Goal: Information Seeking & Learning: Learn about a topic

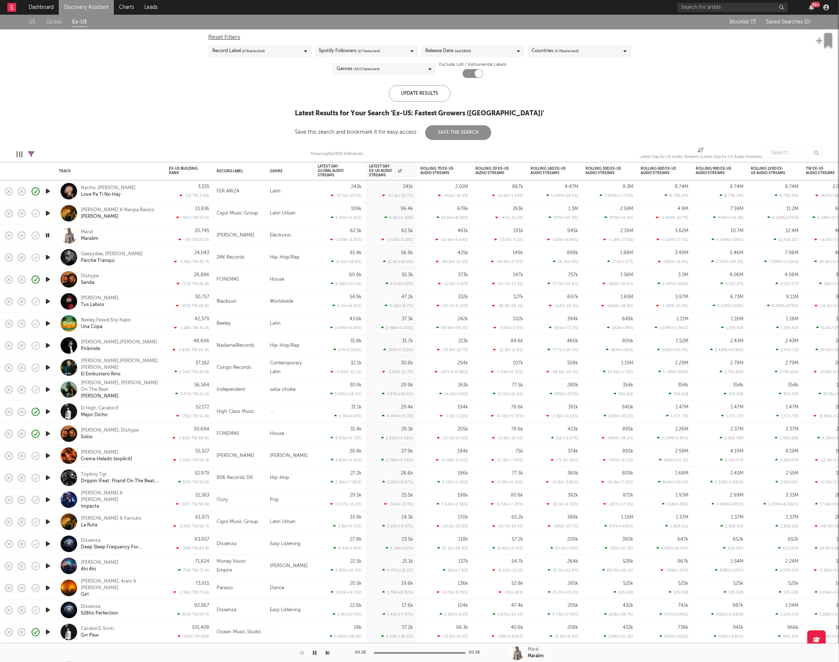
click at [78, 5] on link "Discovery Assistant" at bounding box center [86, 7] width 55 height 15
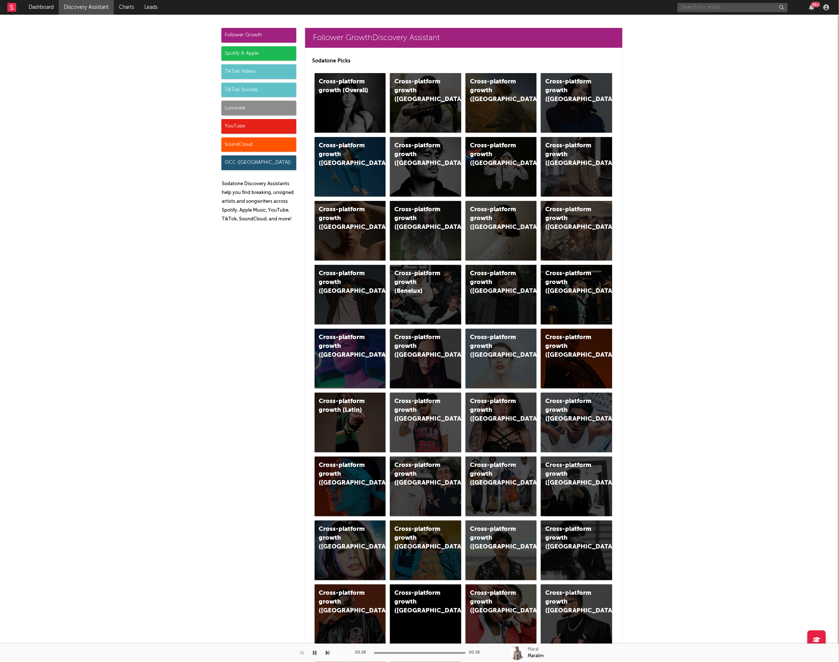
click at [731, 7] on input "text" at bounding box center [733, 7] width 110 height 9
type input "P.I.WO"
click at [732, 21] on div "P.I.WO BOYZ GANG" at bounding box center [743, 22] width 81 height 9
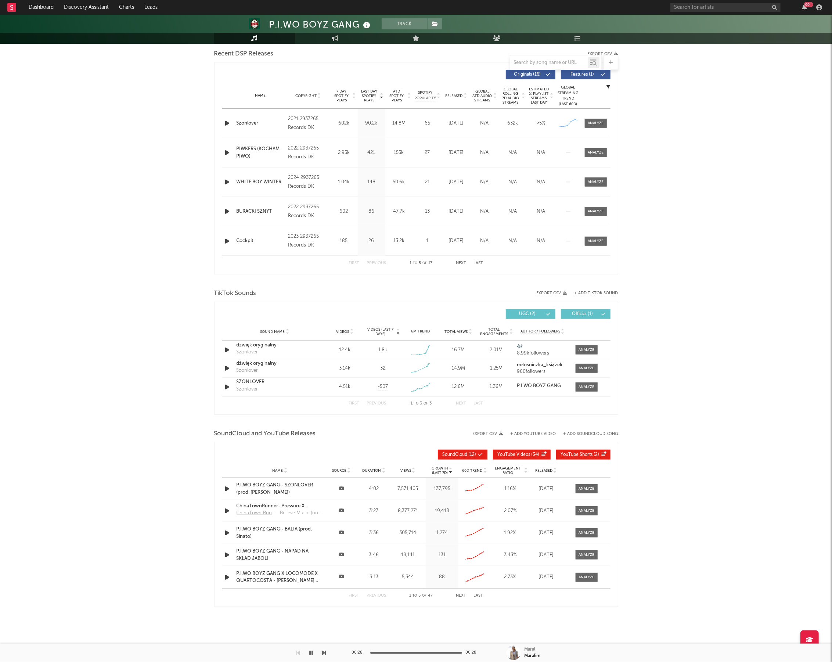
select select "6m"
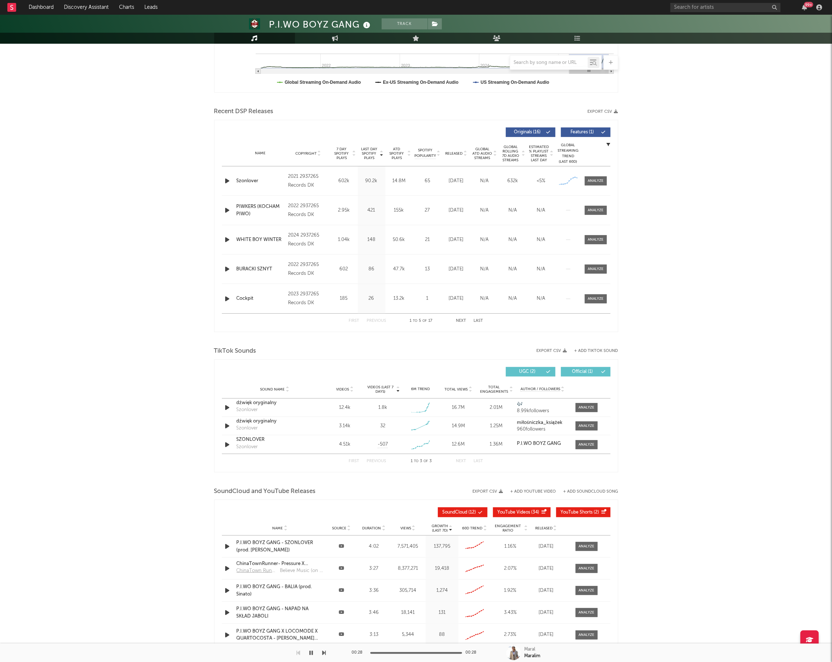
scroll to position [259, 0]
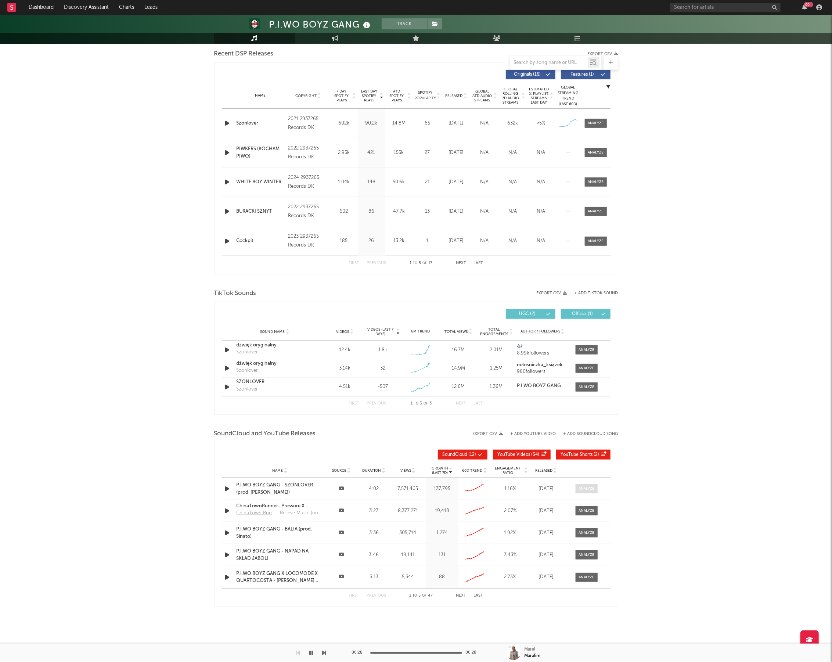
click at [593, 485] on span at bounding box center [587, 488] width 22 height 9
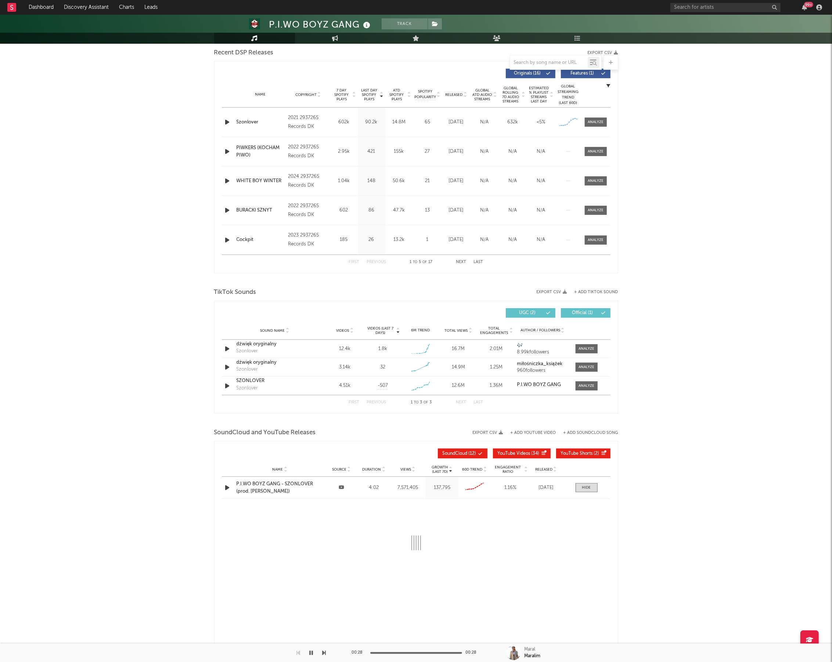
select select "6m"
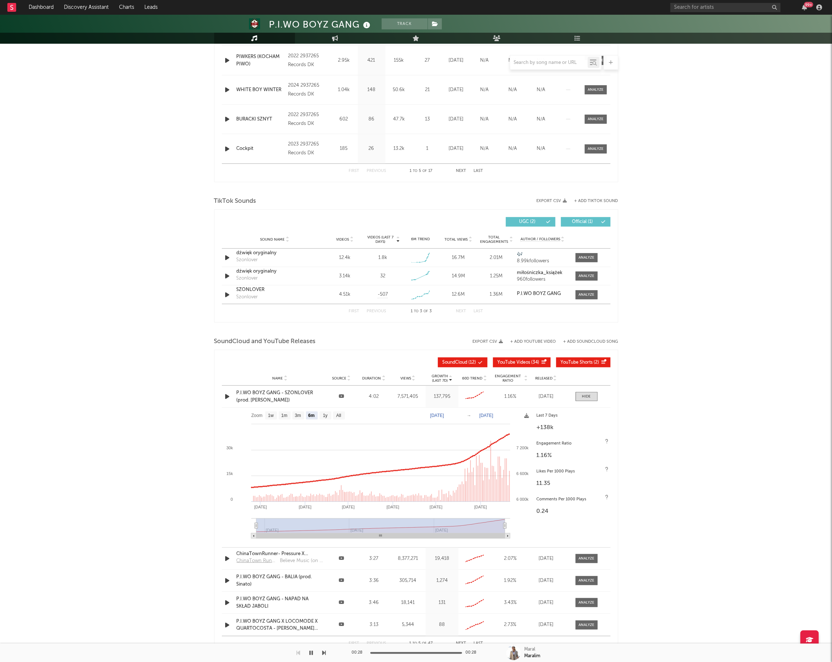
scroll to position [369, 0]
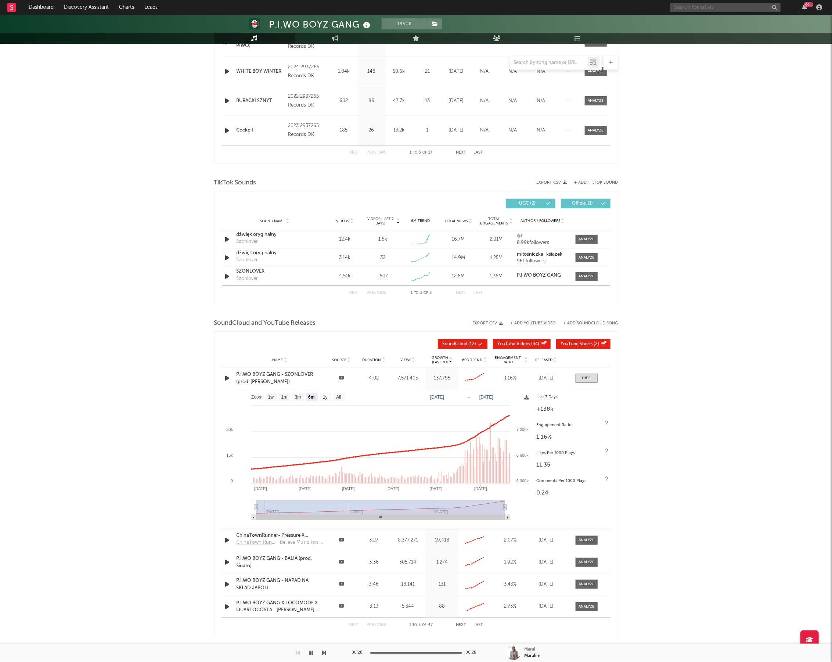
click at [721, 11] on input "text" at bounding box center [725, 7] width 110 height 9
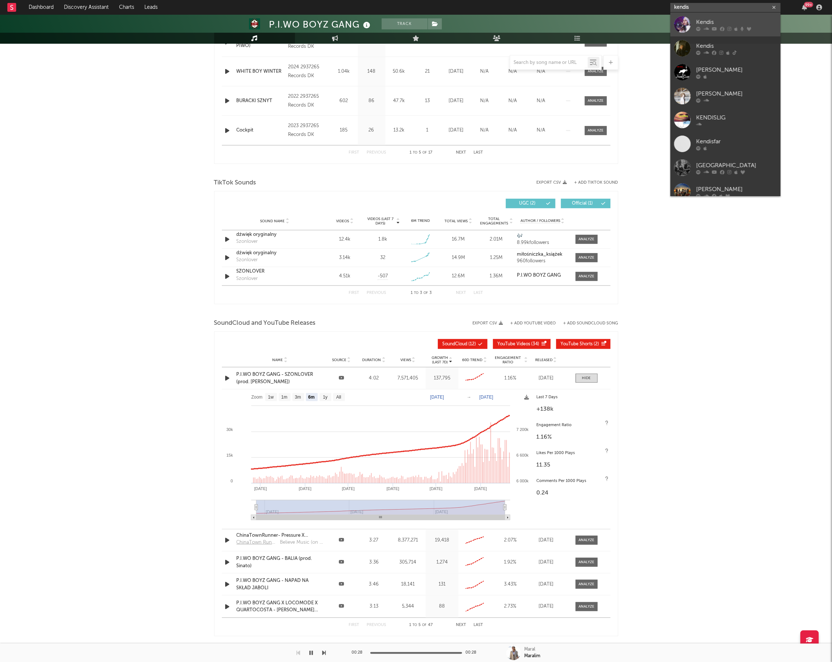
type input "kendis"
click at [719, 26] on div at bounding box center [736, 28] width 81 height 4
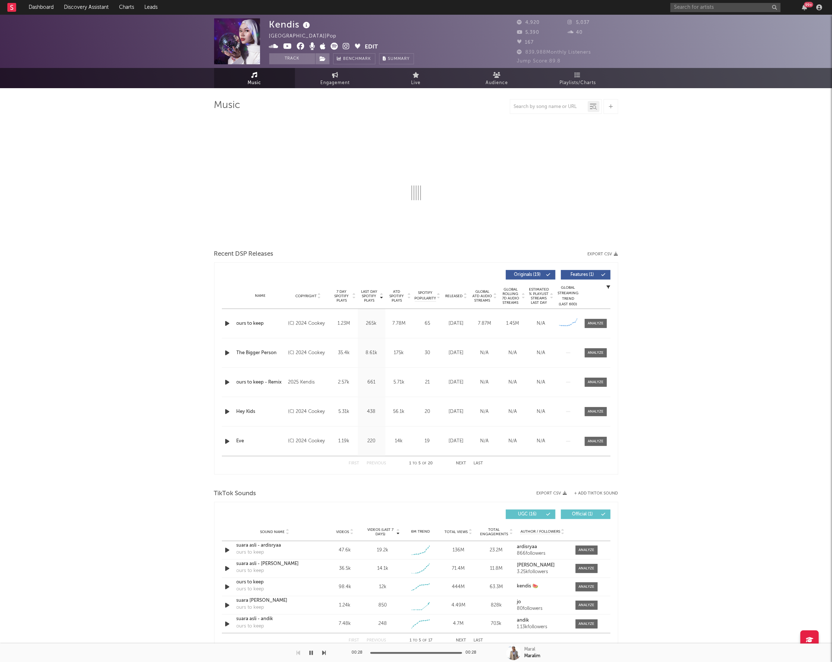
select select "6m"
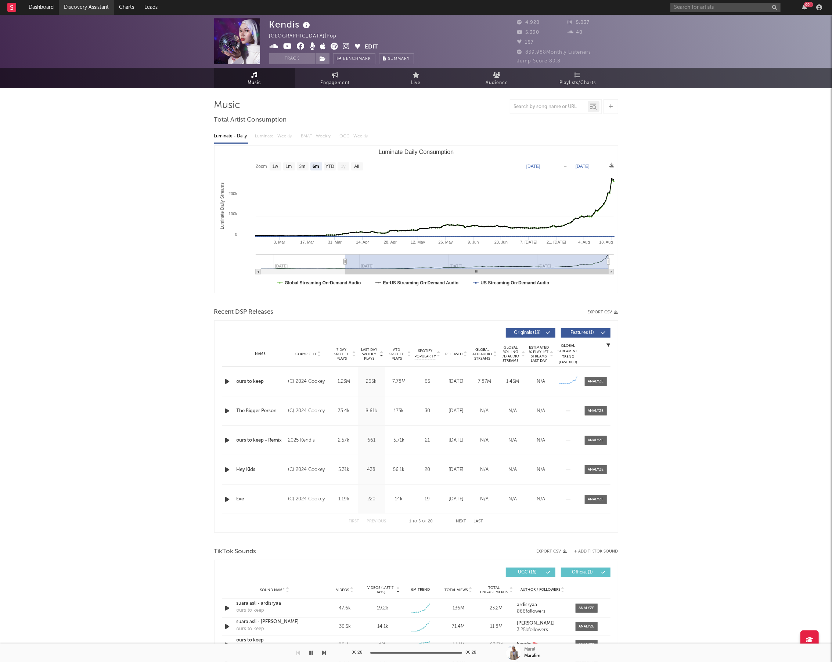
click at [91, 12] on link "Discovery Assistant" at bounding box center [86, 7] width 55 height 15
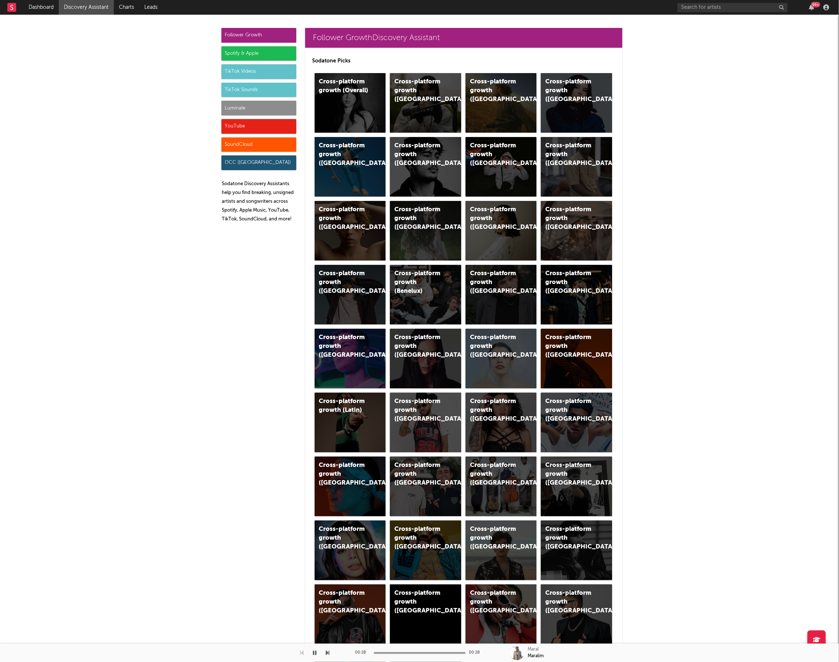
click at [246, 110] on div "Luminate" at bounding box center [258, 108] width 75 height 15
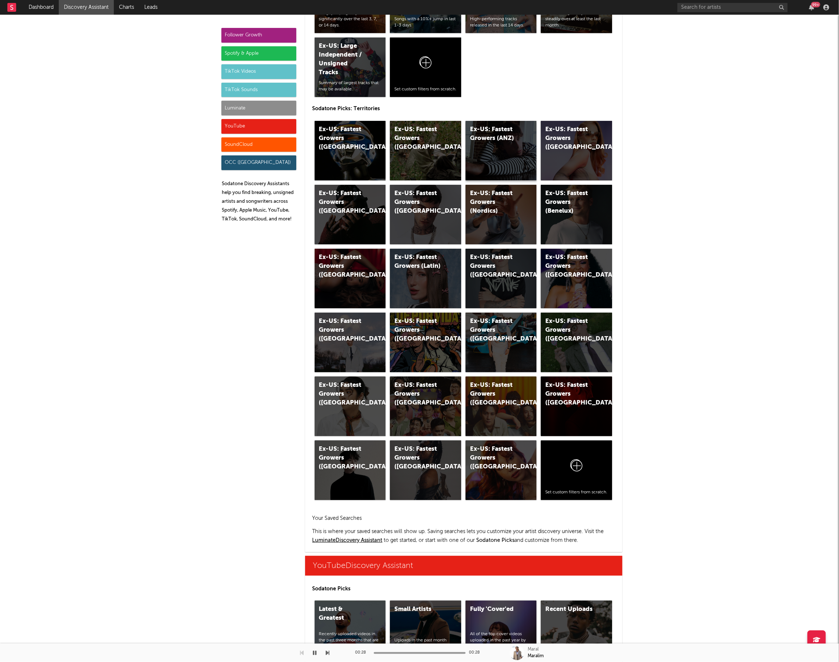
scroll to position [3688, 0]
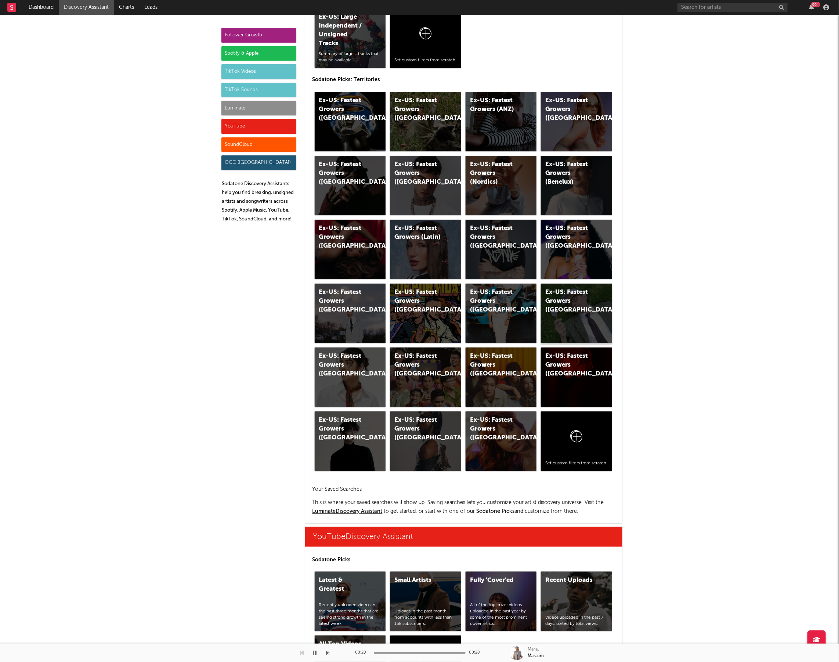
click at [581, 327] on div "Ex-US: Fastest Growers ([GEOGRAPHIC_DATA])" at bounding box center [576, 314] width 71 height 60
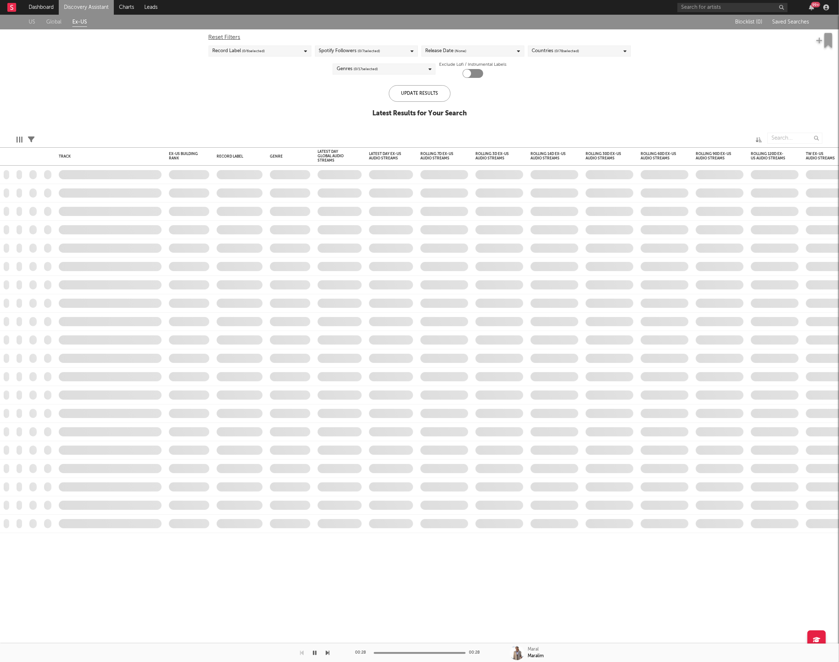
checkbox input "true"
